Goal: Find specific page/section

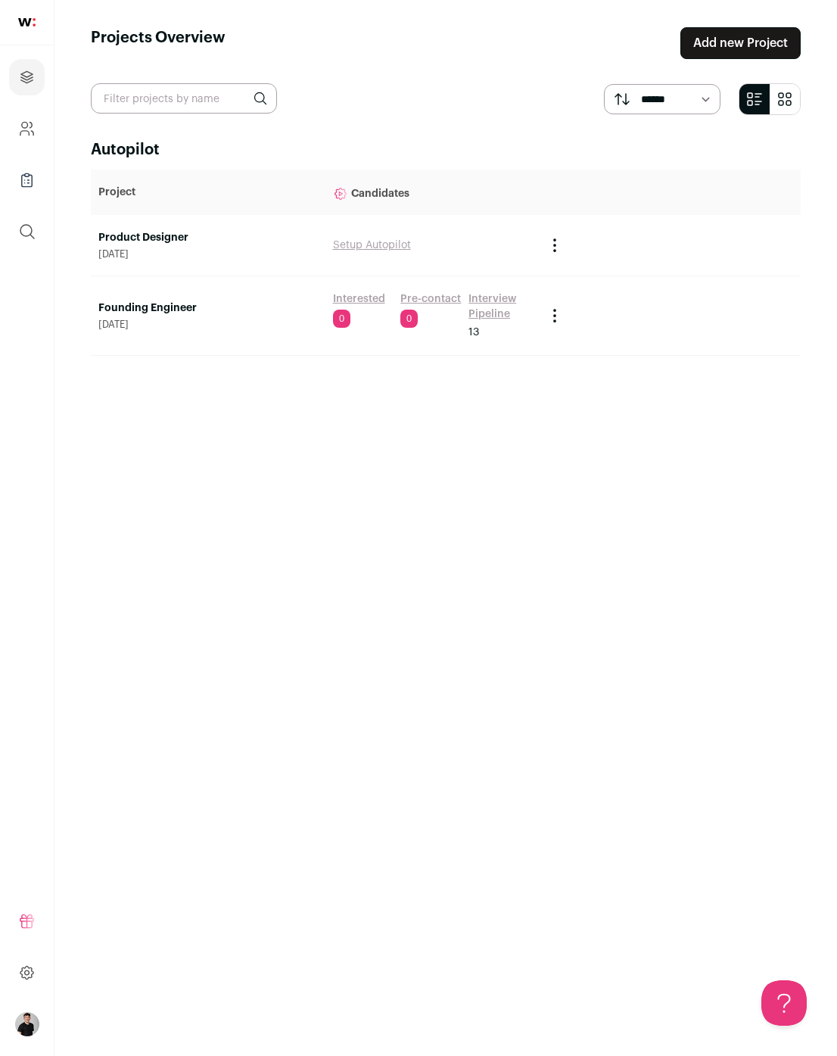
click at [494, 308] on link "Interview Pipeline" at bounding box center [500, 306] width 62 height 30
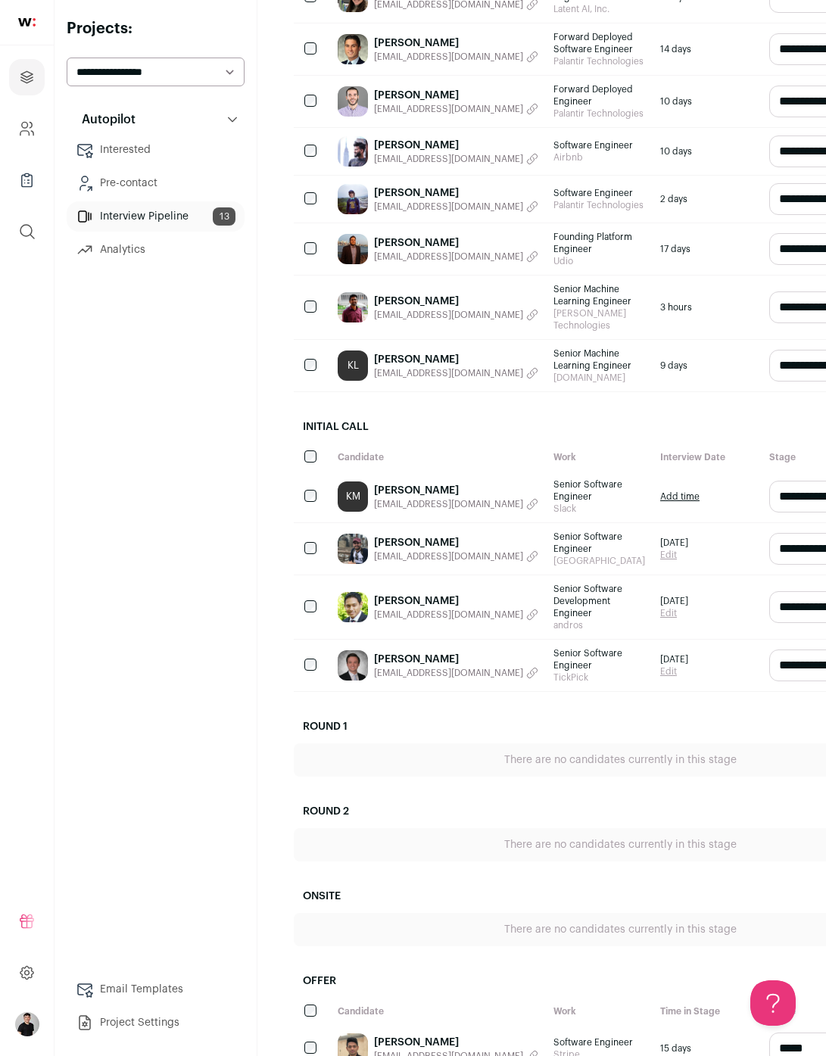
scroll to position [323, 0]
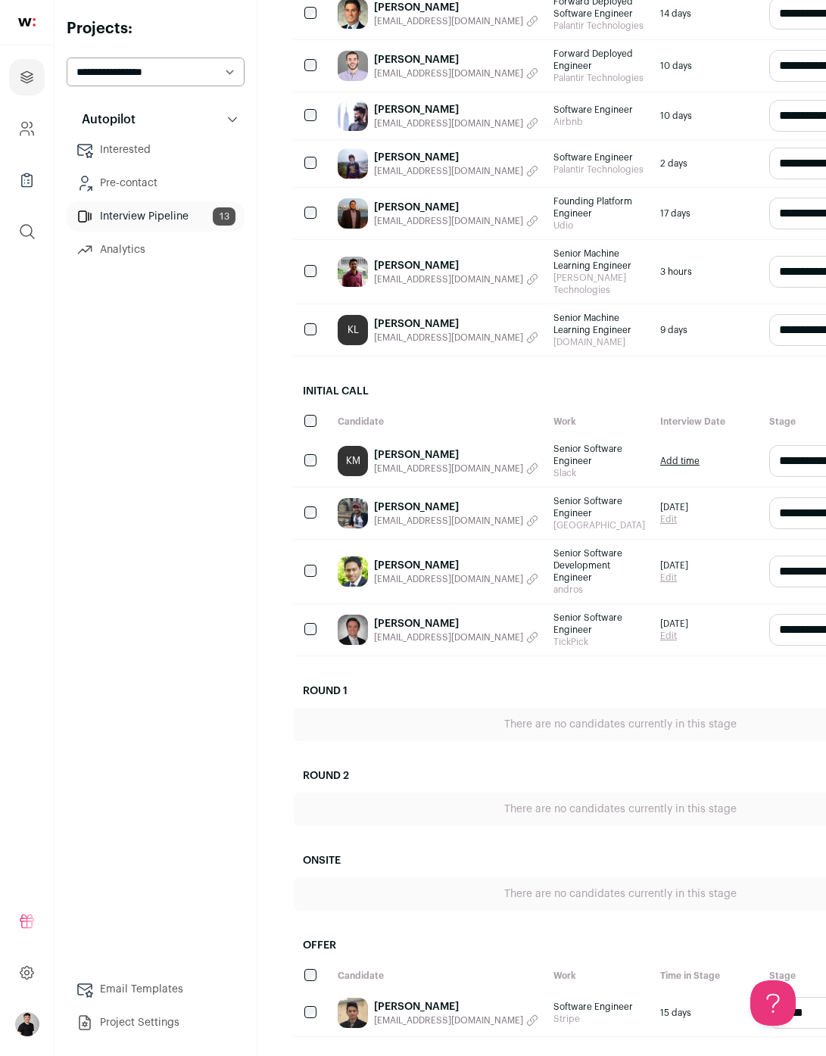
click at [382, 631] on link "[PERSON_NAME]" at bounding box center [456, 623] width 164 height 15
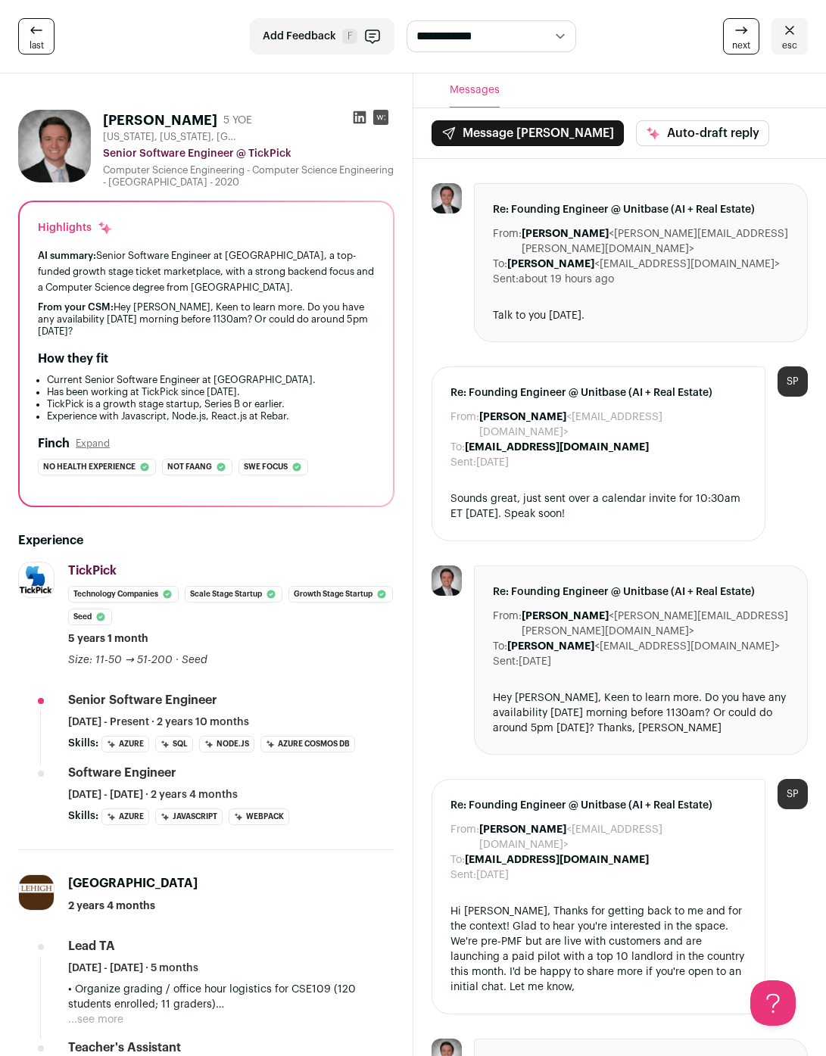
click at [360, 116] on icon at bounding box center [359, 117] width 15 height 15
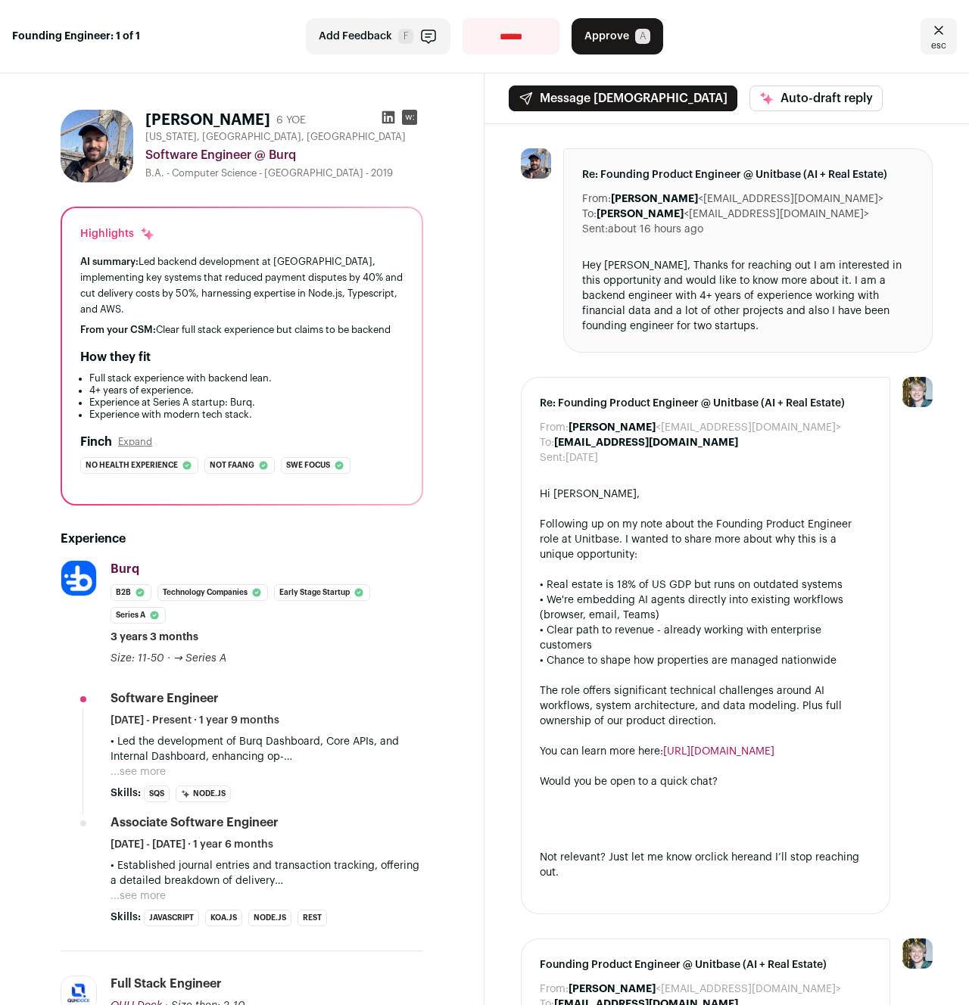
click at [383, 112] on icon at bounding box center [388, 117] width 13 height 13
